Goal: Find specific page/section: Find specific page/section

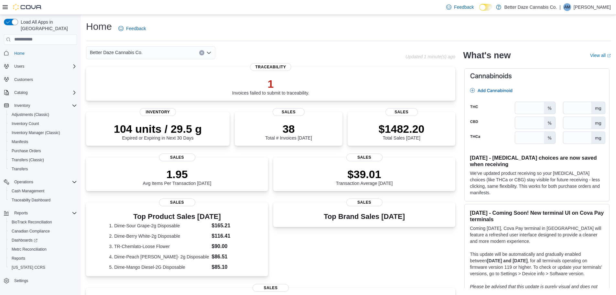
click at [160, 51] on div "Better Daze Cannabis Co." at bounding box center [150, 52] width 129 height 13
click at [341, 34] on div "Home Feedback" at bounding box center [348, 28] width 525 height 17
click at [130, 49] on span "Better Daze Cannabis Co." at bounding box center [116, 53] width 53 height 8
click at [134, 77] on button "[PERSON_NAME]" at bounding box center [150, 73] width 129 height 9
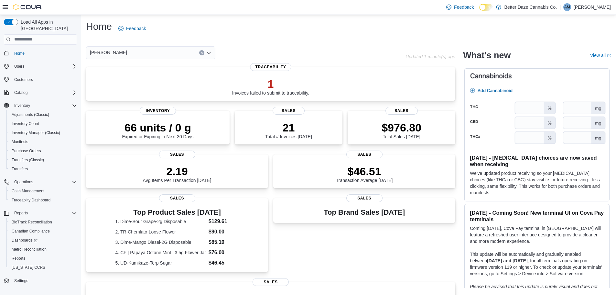
click at [98, 57] on div "[PERSON_NAME] Combo box. Selected. [PERSON_NAME]. Press Backspace to delete [PE…" at bounding box center [150, 52] width 129 height 13
click at [109, 83] on span "Lovington" at bounding box center [118, 82] width 20 height 6
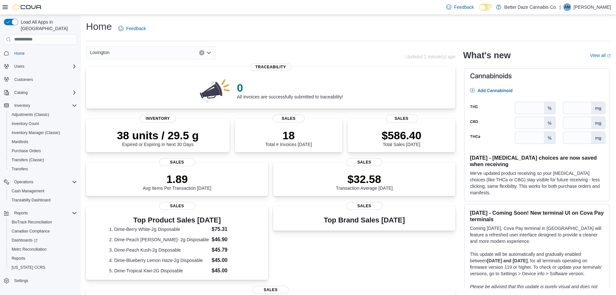
click at [107, 55] on span "Lovington" at bounding box center [100, 53] width 20 height 8
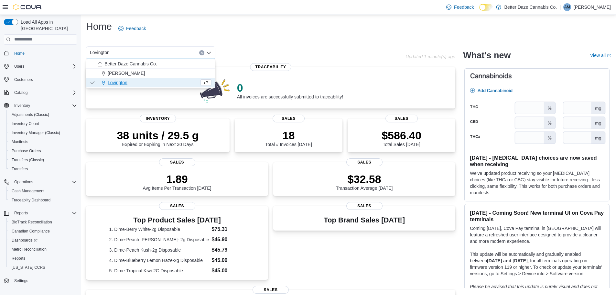
click at [113, 64] on span "Better Daze Cannabis Co." at bounding box center [130, 63] width 53 height 6
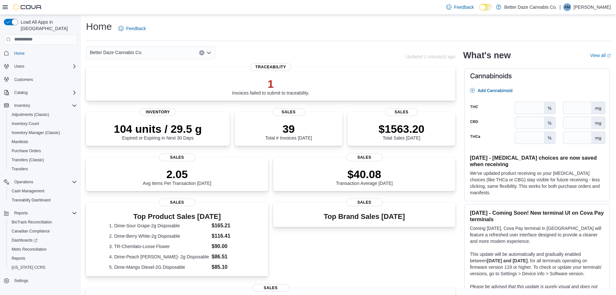
click at [246, 33] on div "Home Feedback" at bounding box center [348, 28] width 525 height 17
